Goal: Transaction & Acquisition: Download file/media

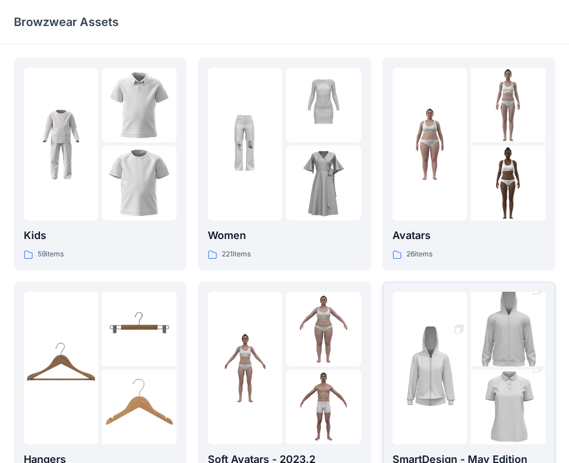
scroll to position [174, 0]
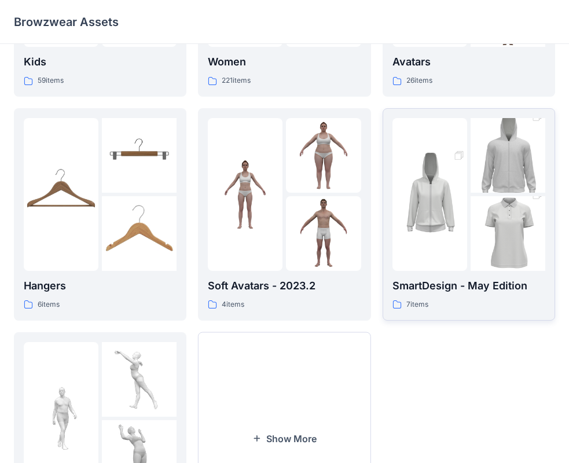
click at [464, 244] on img at bounding box center [430, 194] width 75 height 112
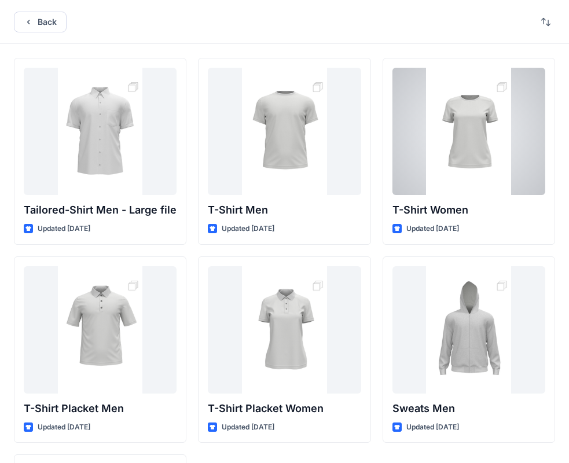
click at [464, 166] on div at bounding box center [469, 131] width 153 height 127
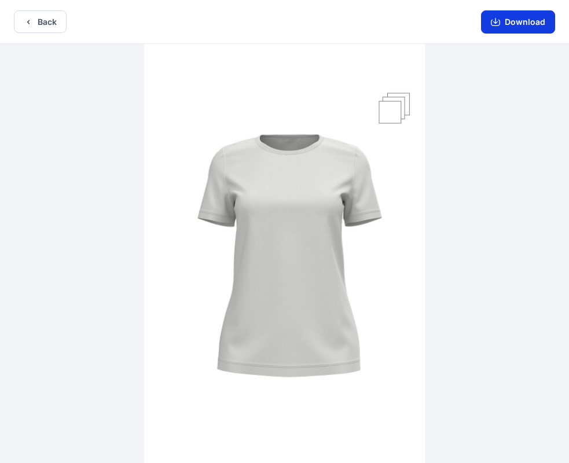
click at [525, 23] on button "Download" at bounding box center [518, 21] width 74 height 23
click at [522, 19] on button "Download" at bounding box center [518, 21] width 74 height 23
click at [546, 26] on button "Download" at bounding box center [518, 21] width 74 height 23
click at [506, 18] on button "Download" at bounding box center [518, 21] width 74 height 23
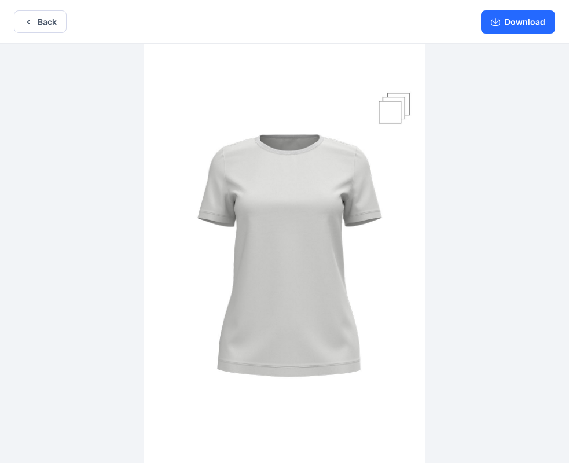
drag, startPoint x: 417, startPoint y: 28, endPoint x: 431, endPoint y: 142, distance: 114.9
click at [431, 142] on div "Back Download Version History" at bounding box center [284, 233] width 569 height 466
click at [502, 20] on button "Download" at bounding box center [518, 21] width 74 height 23
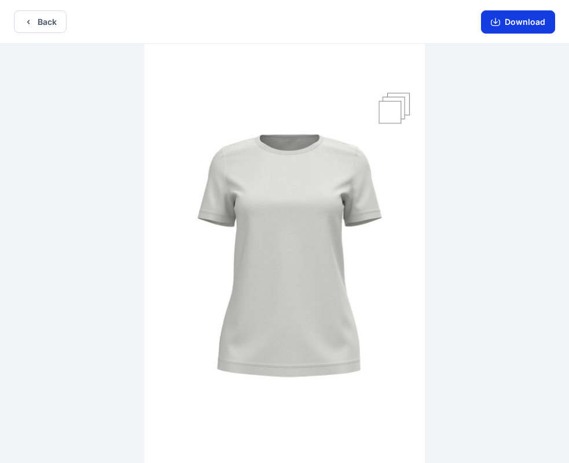
click at [501, 16] on button "Download" at bounding box center [518, 21] width 74 height 23
click at [536, 20] on button "Download" at bounding box center [518, 21] width 74 height 23
